Goal: Information Seeking & Learning: Learn about a topic

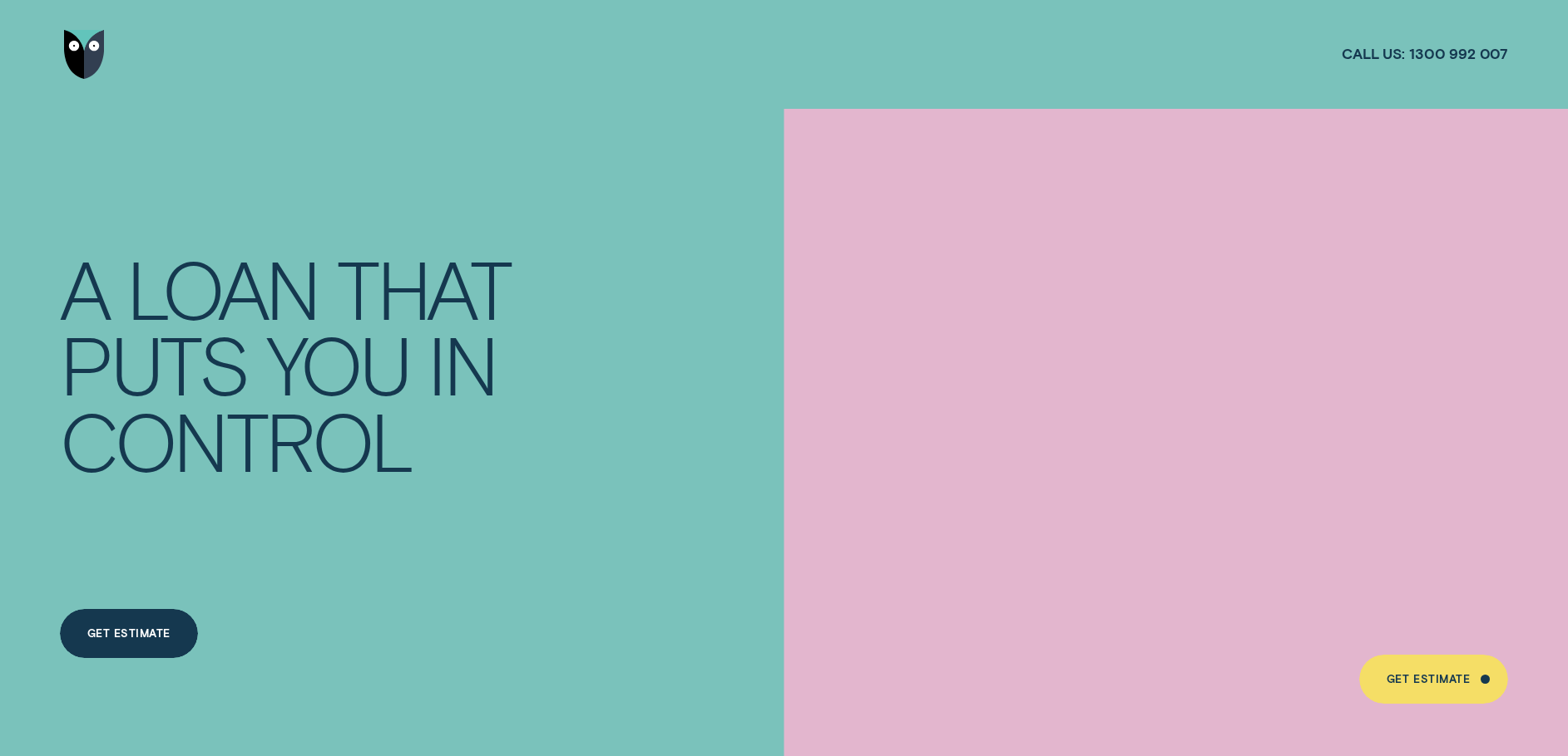
click at [86, 57] on img "Go to home page" at bounding box center [84, 54] width 41 height 49
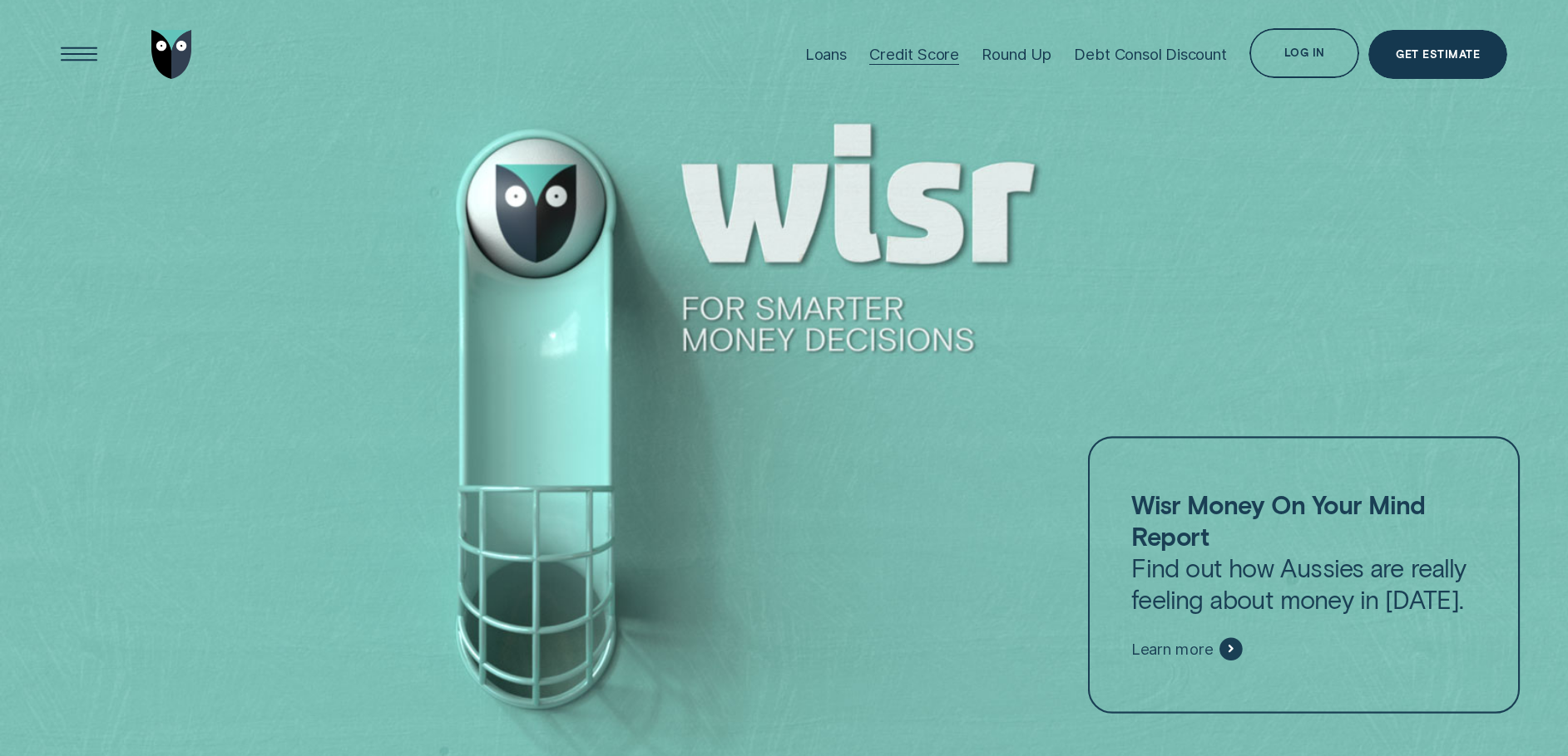
click at [917, 57] on div "Credit Score" at bounding box center [914, 54] width 90 height 19
